Goal: Task Accomplishment & Management: Use online tool/utility

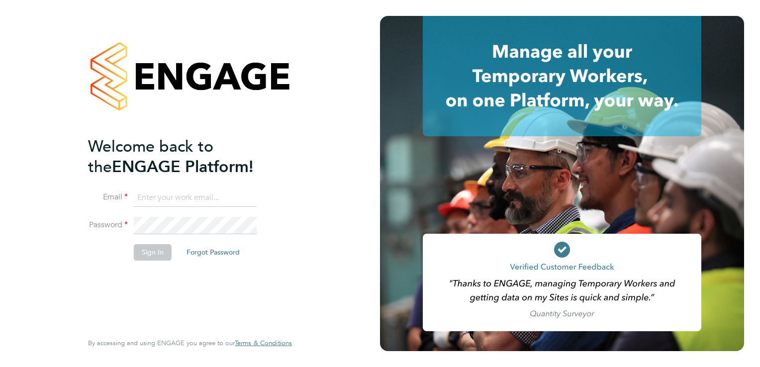
click at [191, 190] on input at bounding box center [195, 198] width 123 height 18
type input "johnw@falcongreen.co.uk"
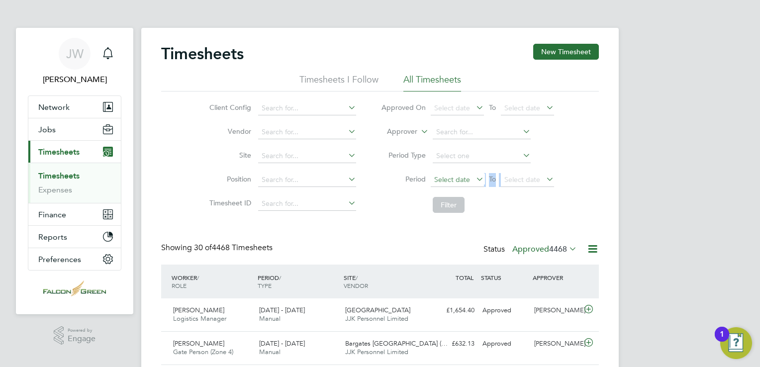
drag, startPoint x: 440, startPoint y: 187, endPoint x: 449, endPoint y: 182, distance: 10.7
click at [448, 183] on li "Period Select date To Select date" at bounding box center [467, 180] width 198 height 24
click at [452, 179] on span "Select date" at bounding box center [452, 179] width 36 height 9
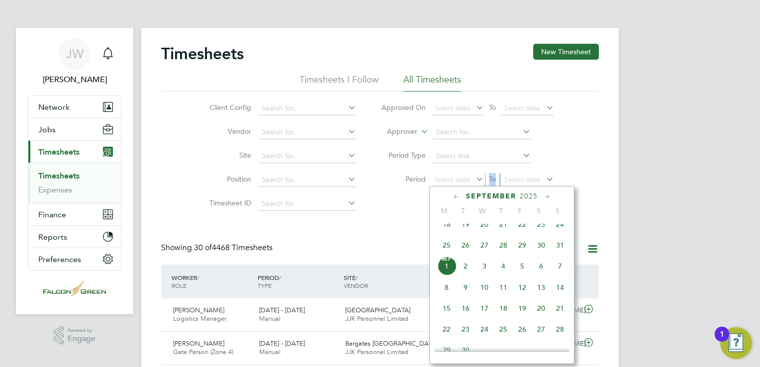
click at [446, 231] on span "18" at bounding box center [446, 224] width 19 height 19
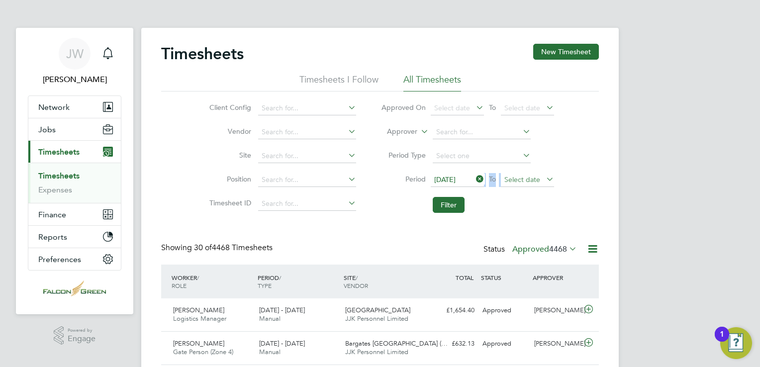
click at [505, 175] on span "Select date" at bounding box center [522, 179] width 36 height 9
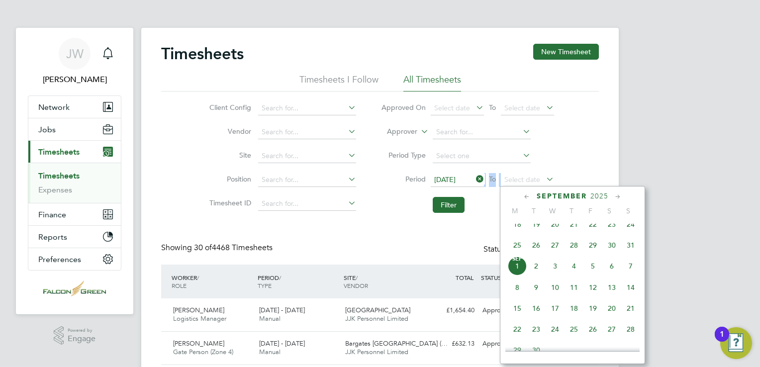
click at [629, 232] on span "24" at bounding box center [630, 224] width 19 height 19
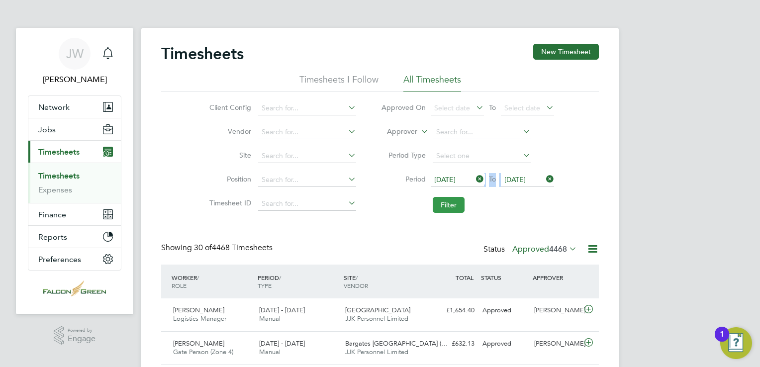
click at [449, 208] on button "Filter" at bounding box center [449, 205] width 32 height 16
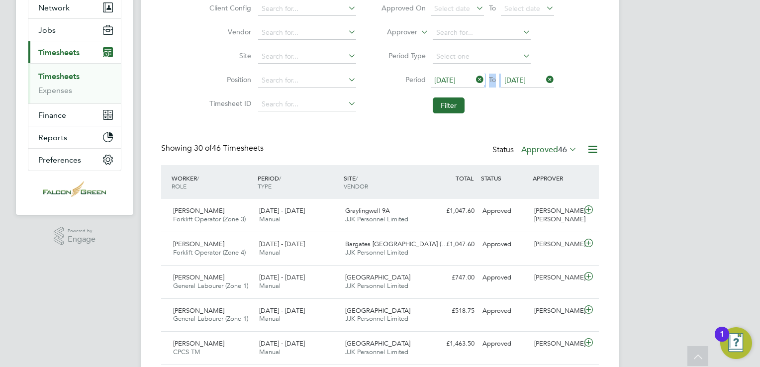
click at [535, 146] on label "Approved 46" at bounding box center [549, 150] width 56 height 10
